Goal: Transaction & Acquisition: Obtain resource

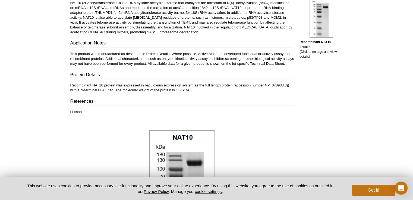
scroll to position [55, 0]
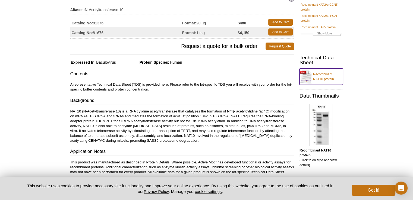
click at [324, 78] on link "Recombinant NAT10 protein" at bounding box center [320, 77] width 43 height 16
drag, startPoint x: 250, startPoint y: 24, endPoint x: 231, endPoint y: 22, distance: 18.8
click at [231, 22] on tr "Catalog No: 81376 Format: 20 µg $480 Add to Cart" at bounding box center [182, 22] width 224 height 10
click at [231, 22] on td "Format: 20 µg" at bounding box center [210, 22] width 56 height 10
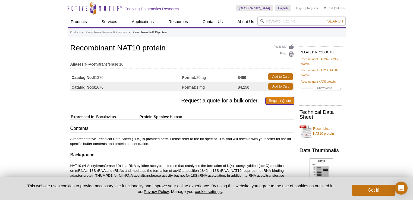
click at [270, 102] on link "Request Quote" at bounding box center [279, 101] width 29 height 8
click at [95, 77] on td "Catalog No: 81376" at bounding box center [126, 77] width 112 height 10
click at [272, 102] on link "Request Quote" at bounding box center [279, 101] width 29 height 8
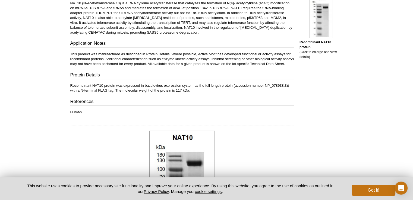
scroll to position [54, 0]
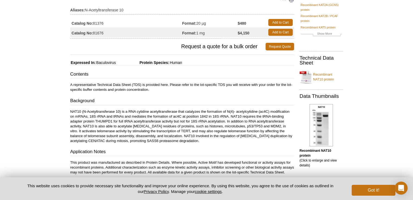
click at [290, 42] on h3 "Request a quote for a bulk order Request Quote" at bounding box center [182, 46] width 224 height 13
click at [290, 45] on link "Request Quote" at bounding box center [279, 47] width 29 height 8
